Goal: Task Accomplishment & Management: Complete application form

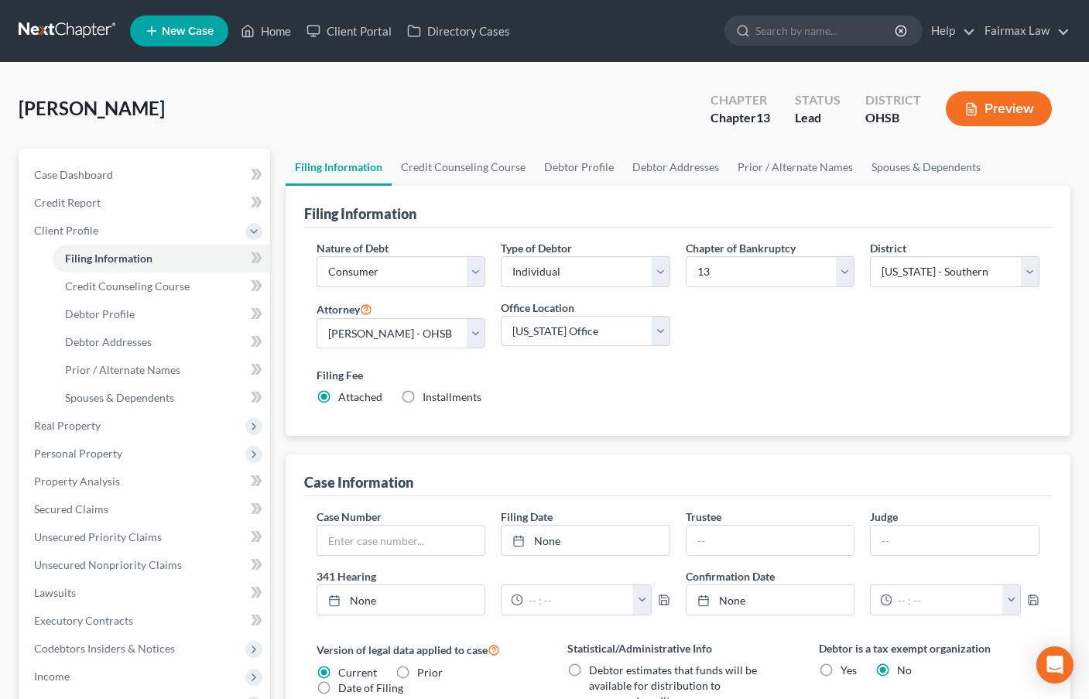
select select "1"
select select "0"
select select "3"
select select "62"
select select "16"
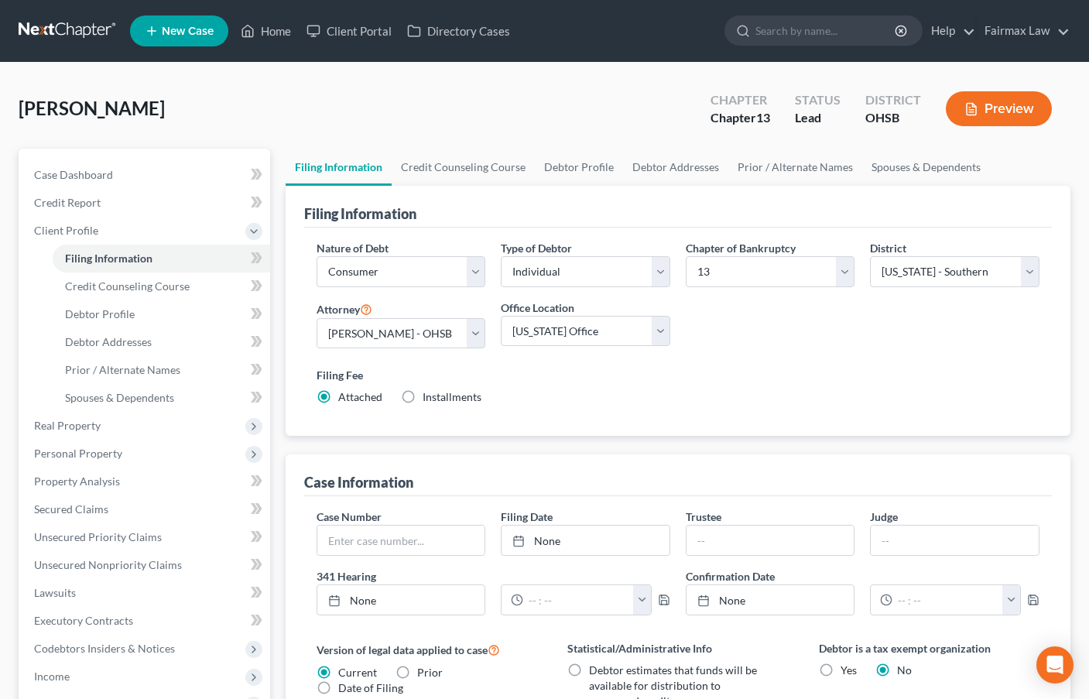
select select "0"
select select "36"
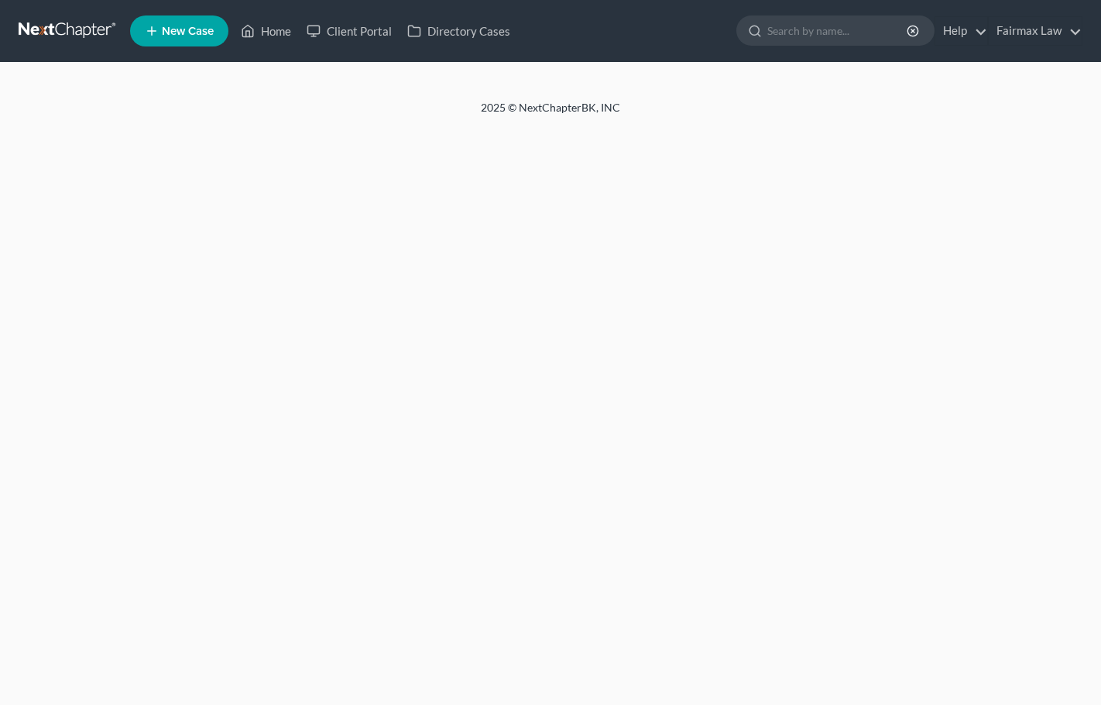
select select "1"
select select "0"
select select "3"
select select "0"
select select "36"
